Goal: Task Accomplishment & Management: Manage account settings

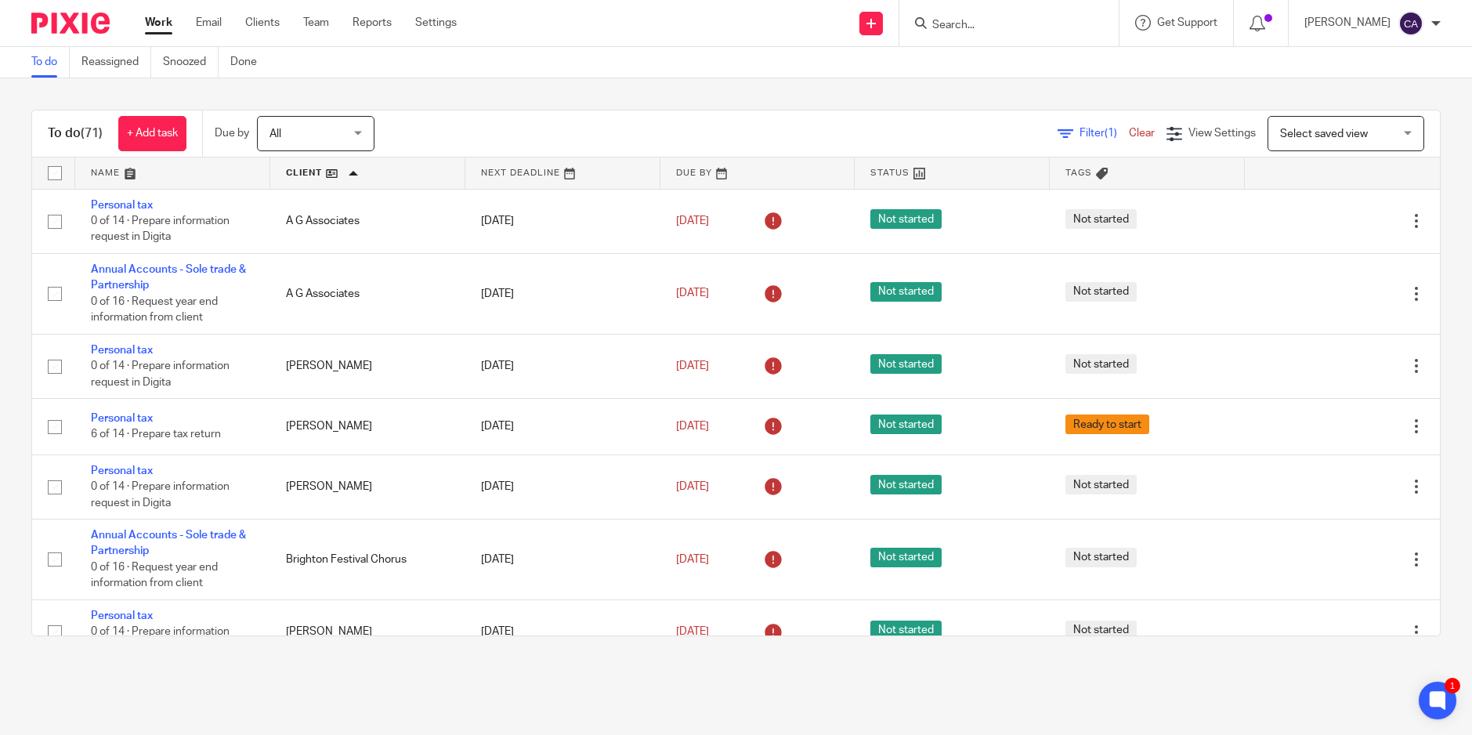
scroll to position [836, 0]
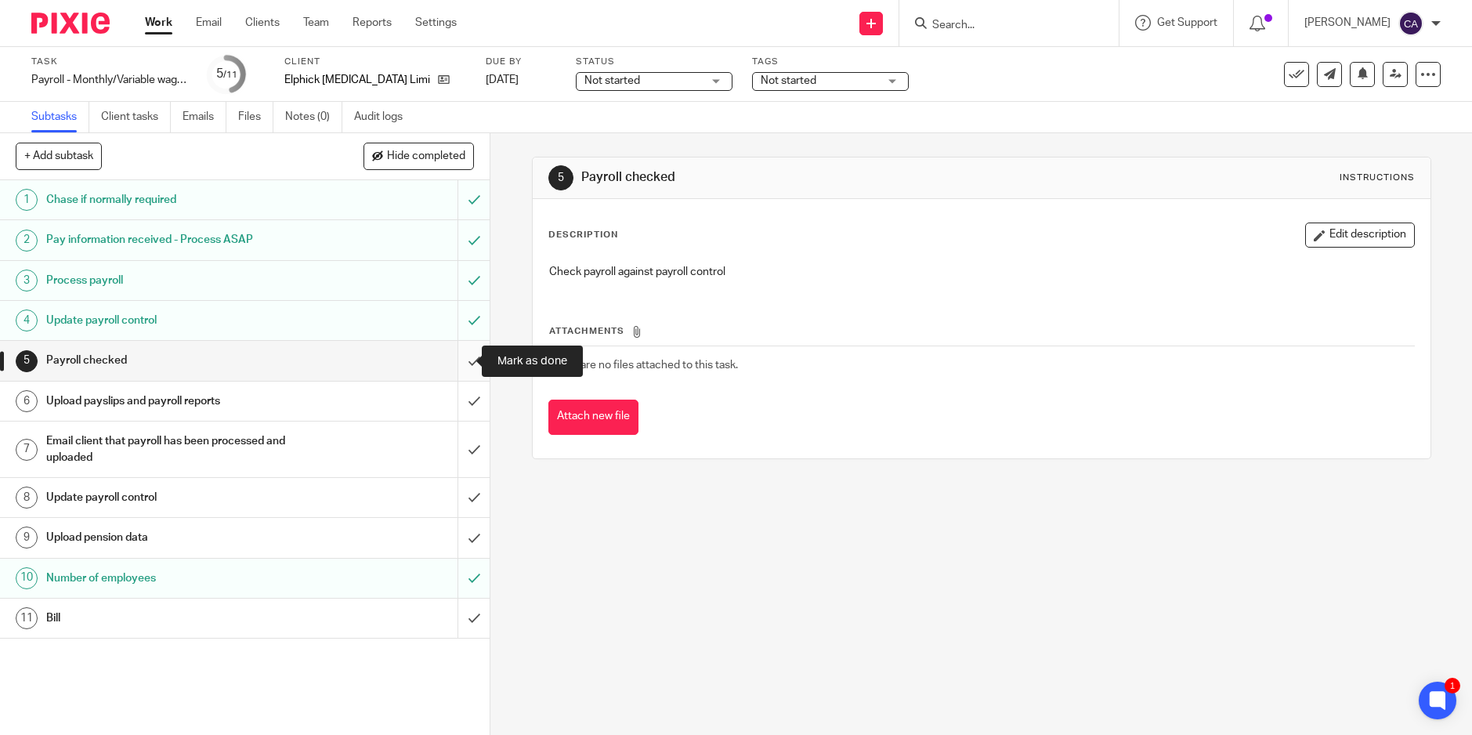
click at [460, 363] on input "submit" at bounding box center [245, 360] width 490 height 39
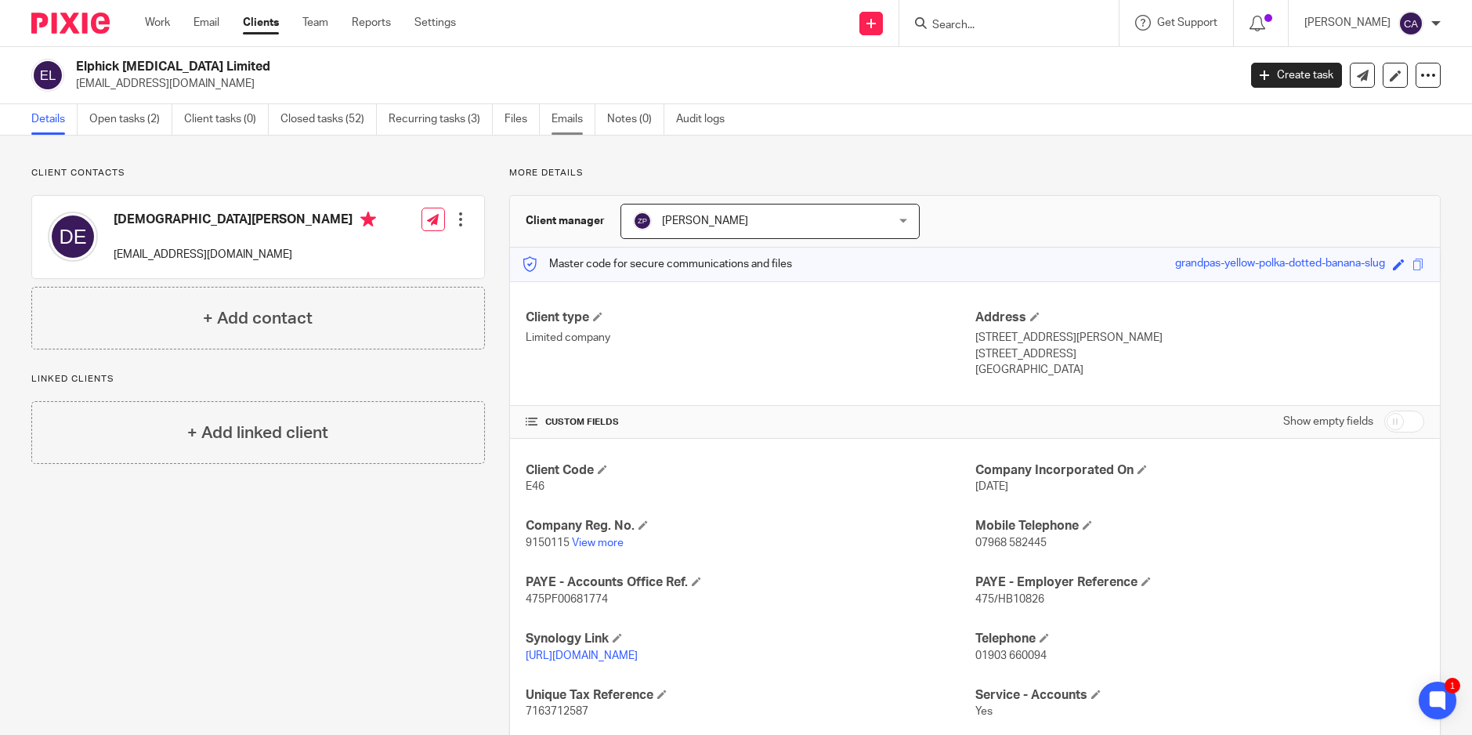
click at [564, 122] on link "Emails" at bounding box center [574, 119] width 44 height 31
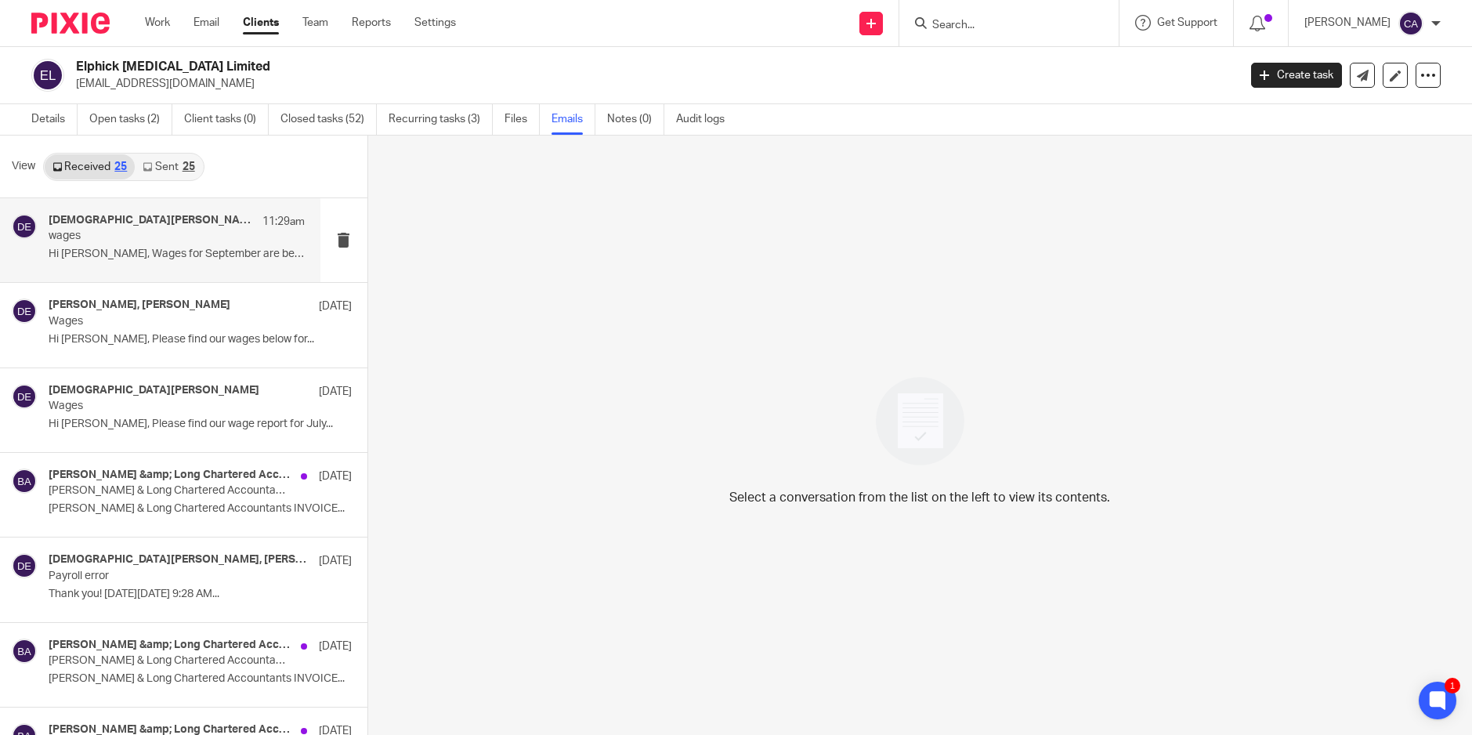
click at [125, 255] on p "Hi Zoe, Wages for September are below. ..." at bounding box center [177, 254] width 256 height 13
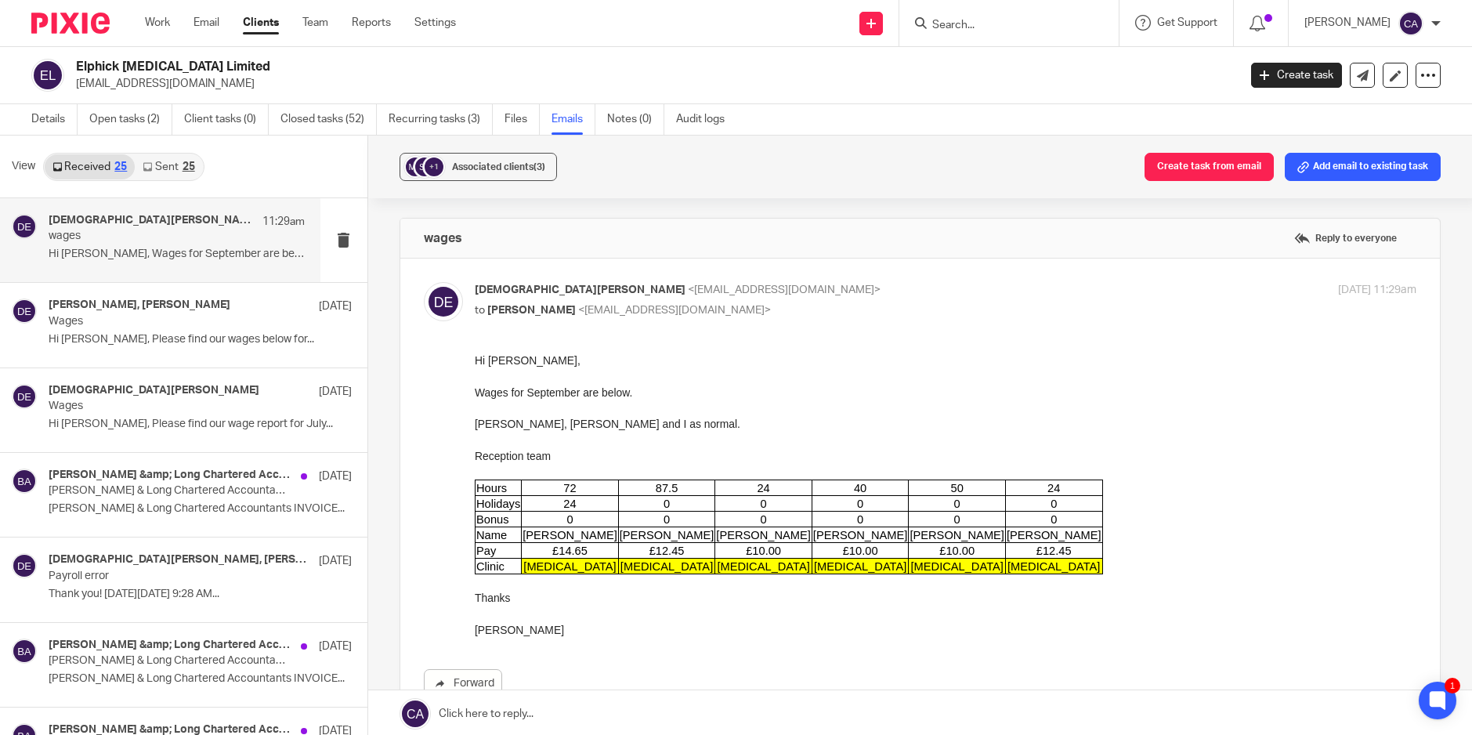
scroll to position [104, 0]
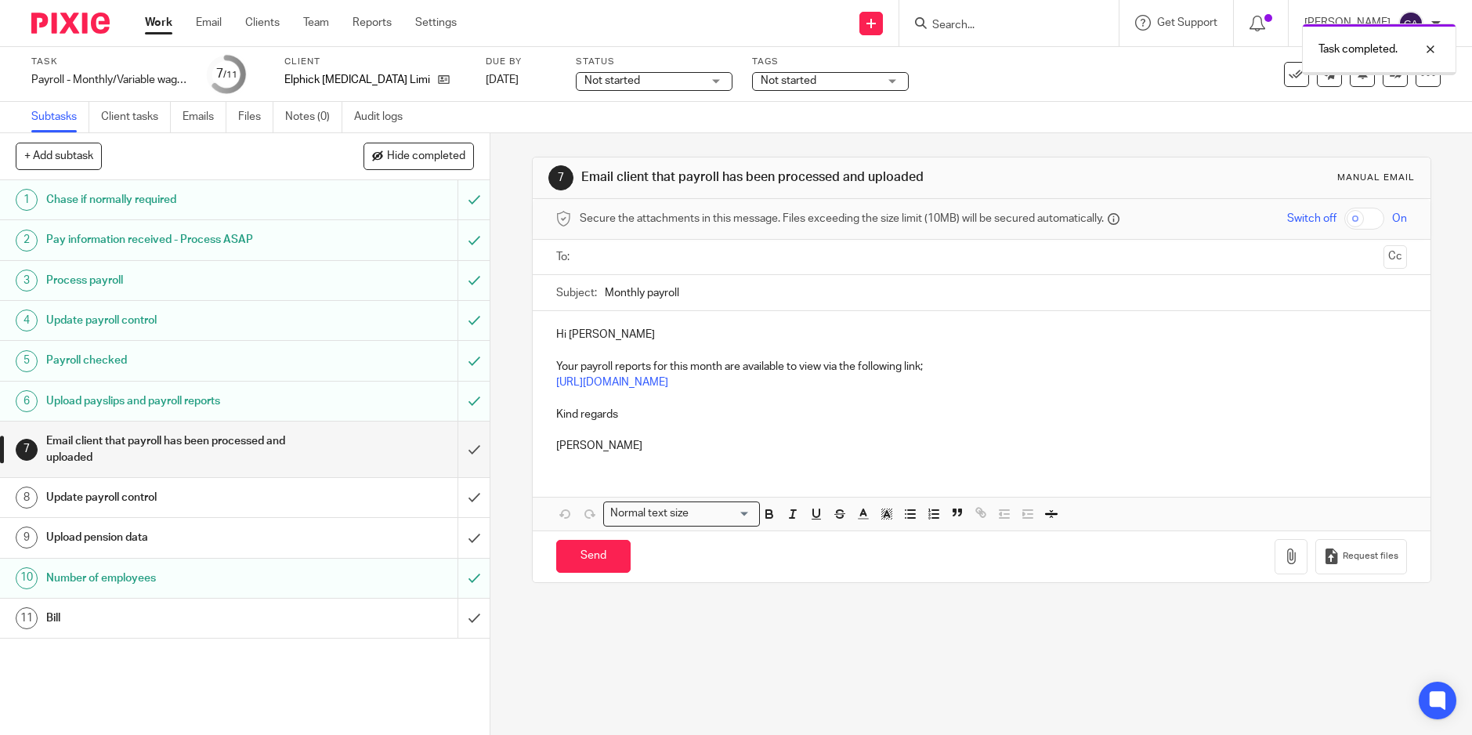
click at [1385, 80] on link at bounding box center [1395, 74] width 25 height 25
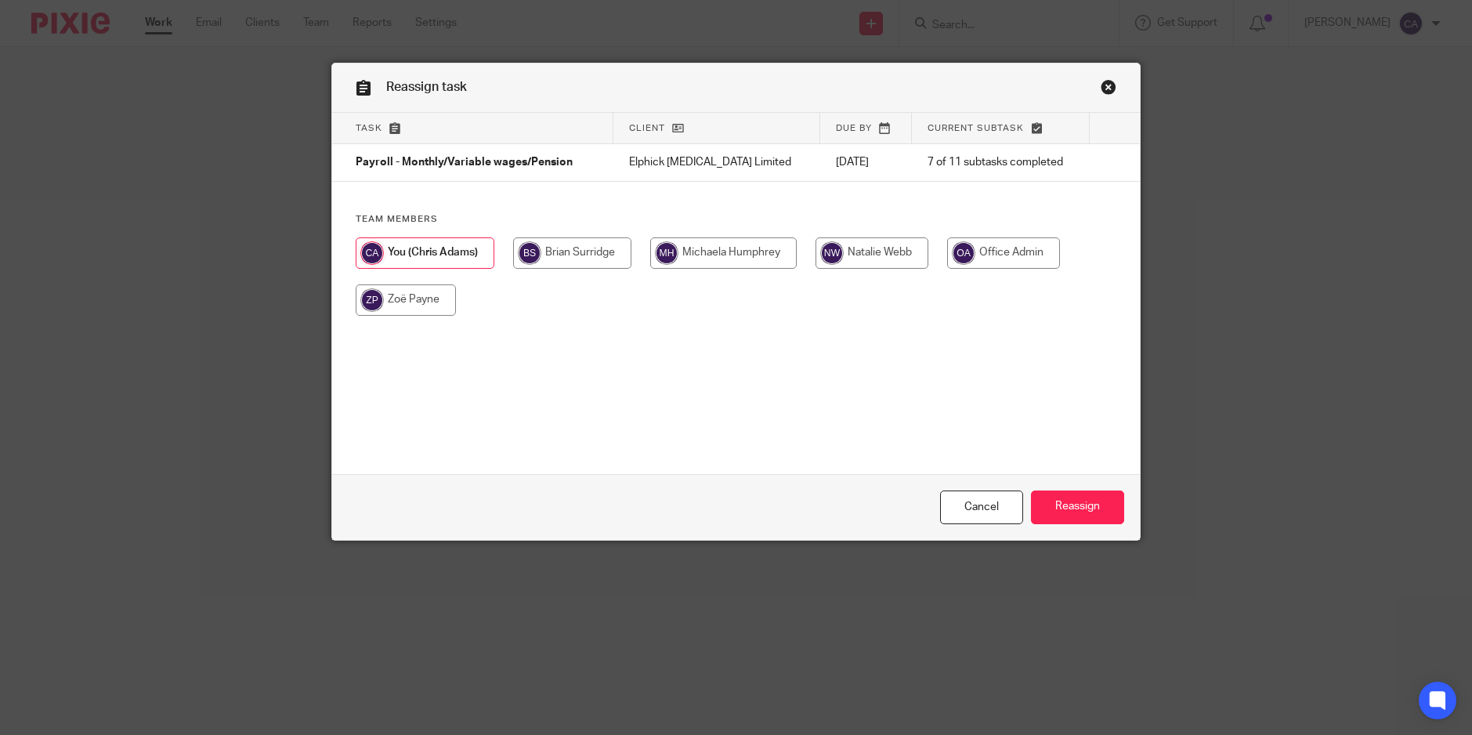
click at [382, 309] on input "radio" at bounding box center [406, 299] width 100 height 31
radio input "true"
click at [1082, 498] on input "Reassign" at bounding box center [1077, 508] width 93 height 34
